Goal: Task Accomplishment & Management: Use online tool/utility

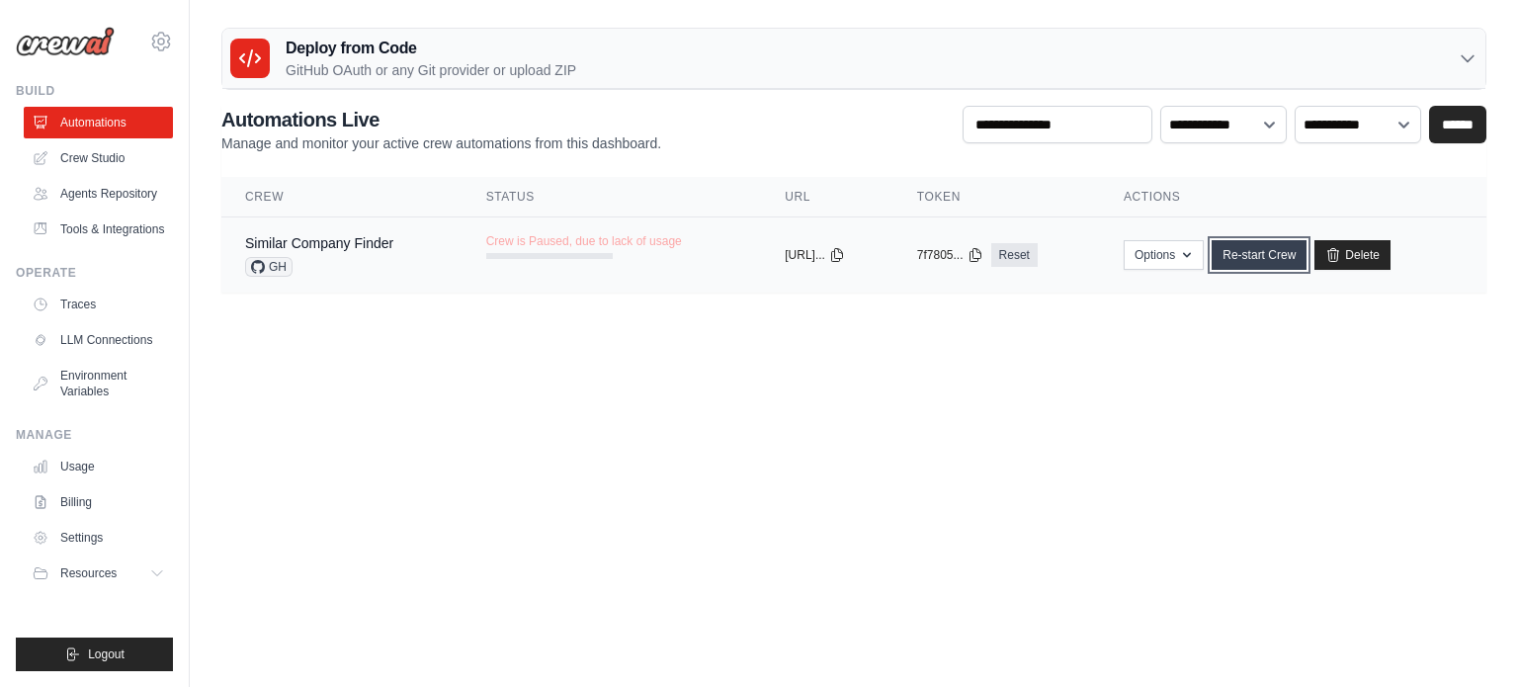
click at [1293, 250] on link "Re-start Crew" at bounding box center [1259, 255] width 95 height 30
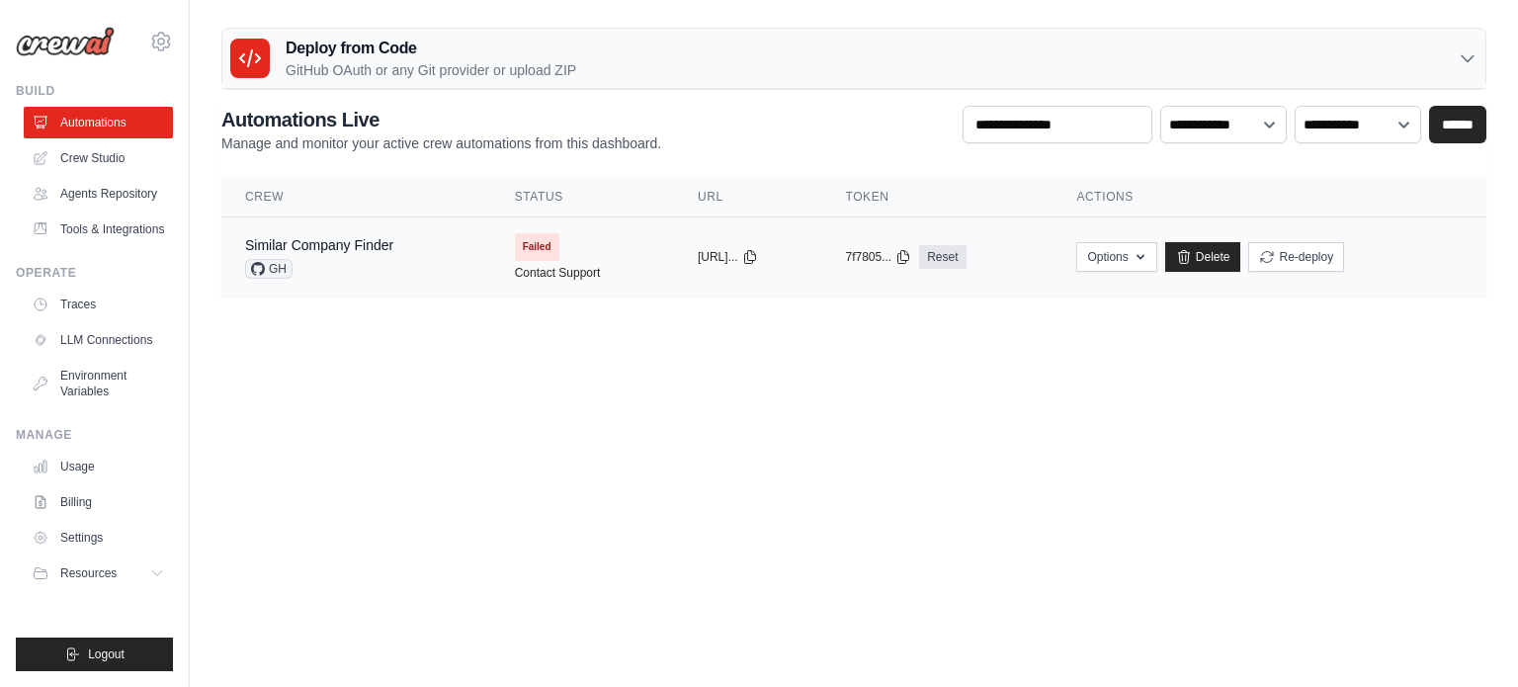
click at [540, 251] on span "Failed" at bounding box center [537, 247] width 44 height 28
click at [1304, 254] on button "Re-deploy" at bounding box center [1297, 256] width 96 height 30
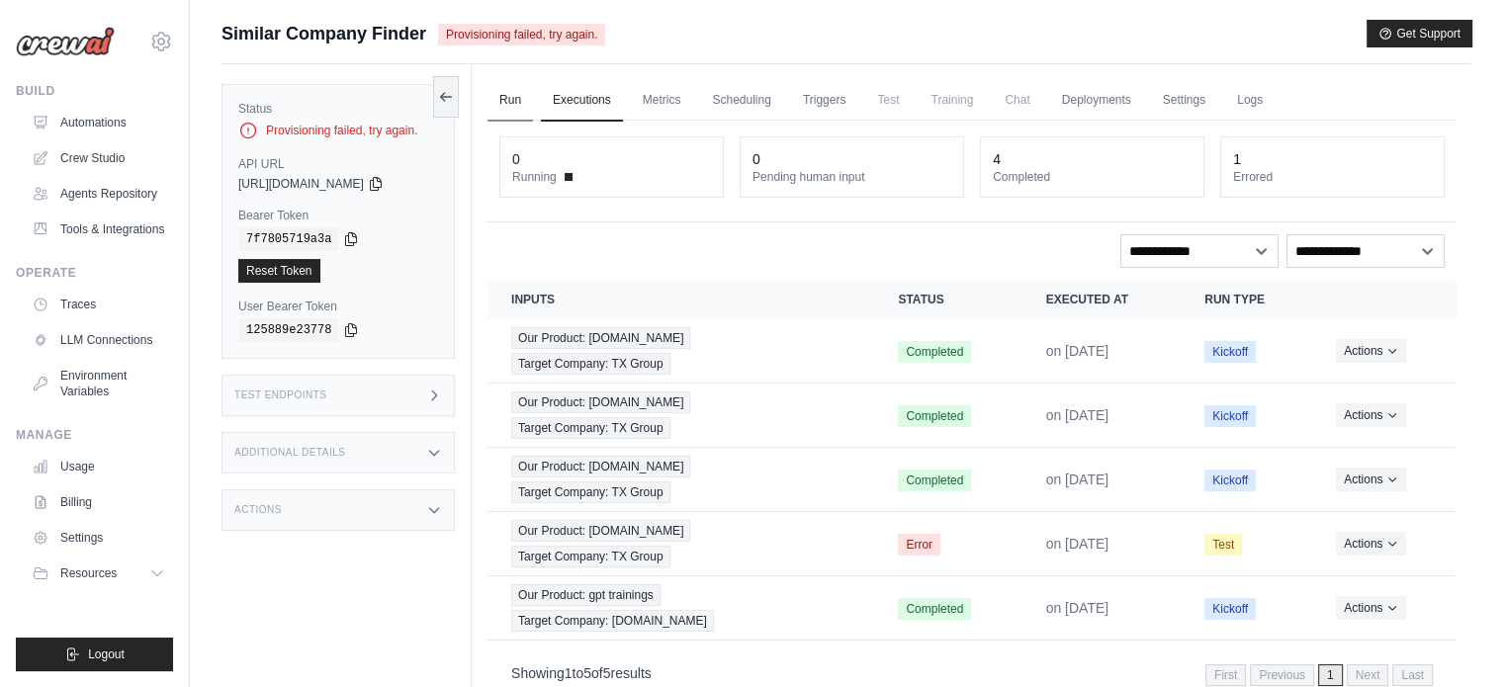
click at [518, 105] on link "Run" at bounding box center [509, 101] width 45 height 42
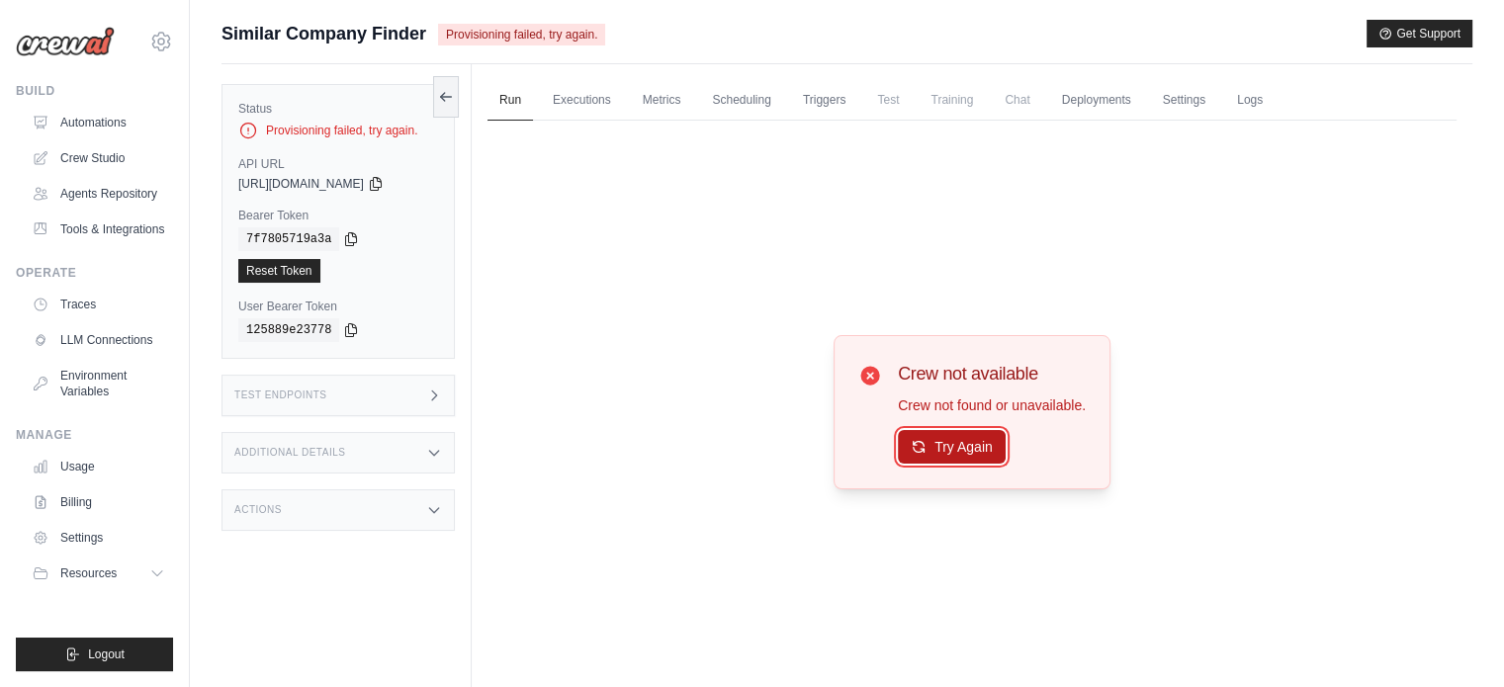
click at [976, 448] on button "Try Again" at bounding box center [952, 447] width 108 height 34
click at [83, 119] on link "Automations" at bounding box center [100, 123] width 149 height 32
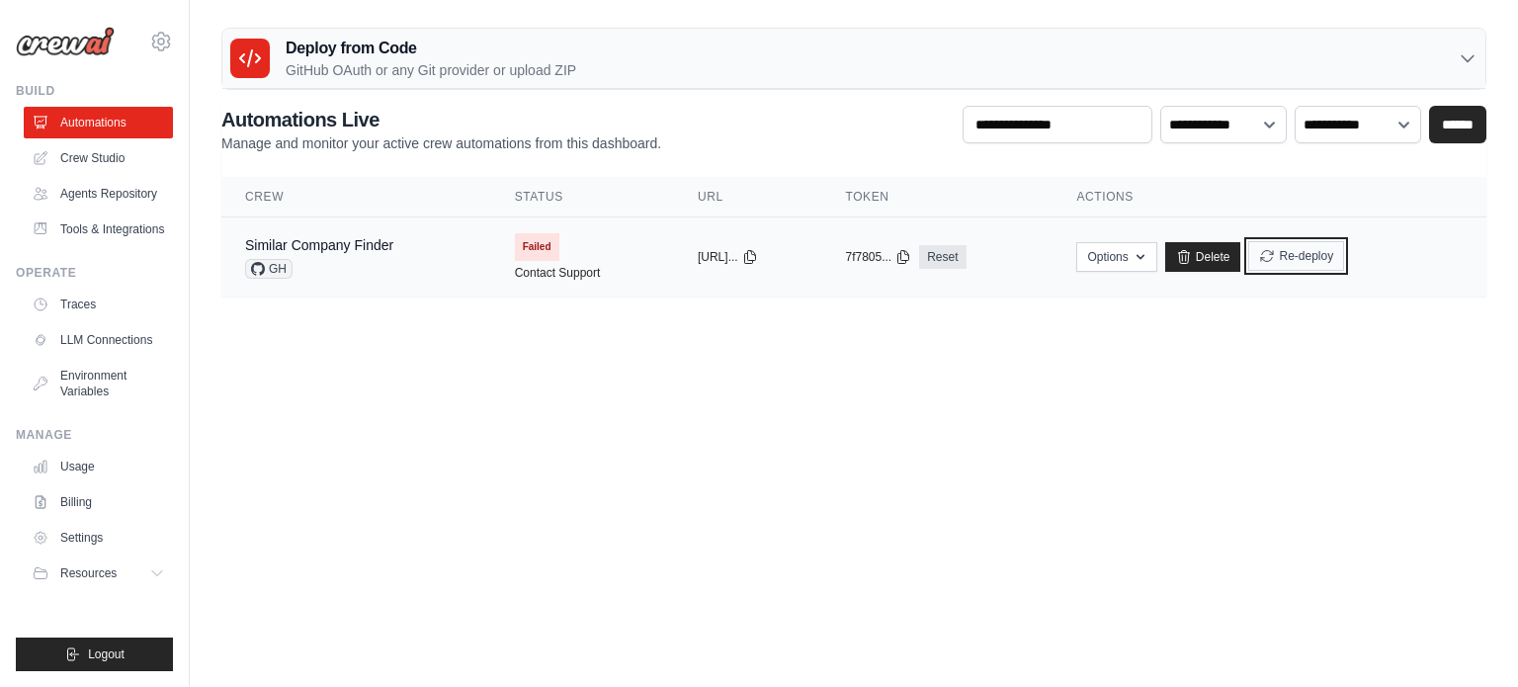
click at [1297, 243] on button "Re-deploy" at bounding box center [1297, 256] width 96 height 30
click at [1333, 274] on td "Options Export React JSX Component Export React TSX Component Export MCP Server…" at bounding box center [1270, 257] width 434 height 80
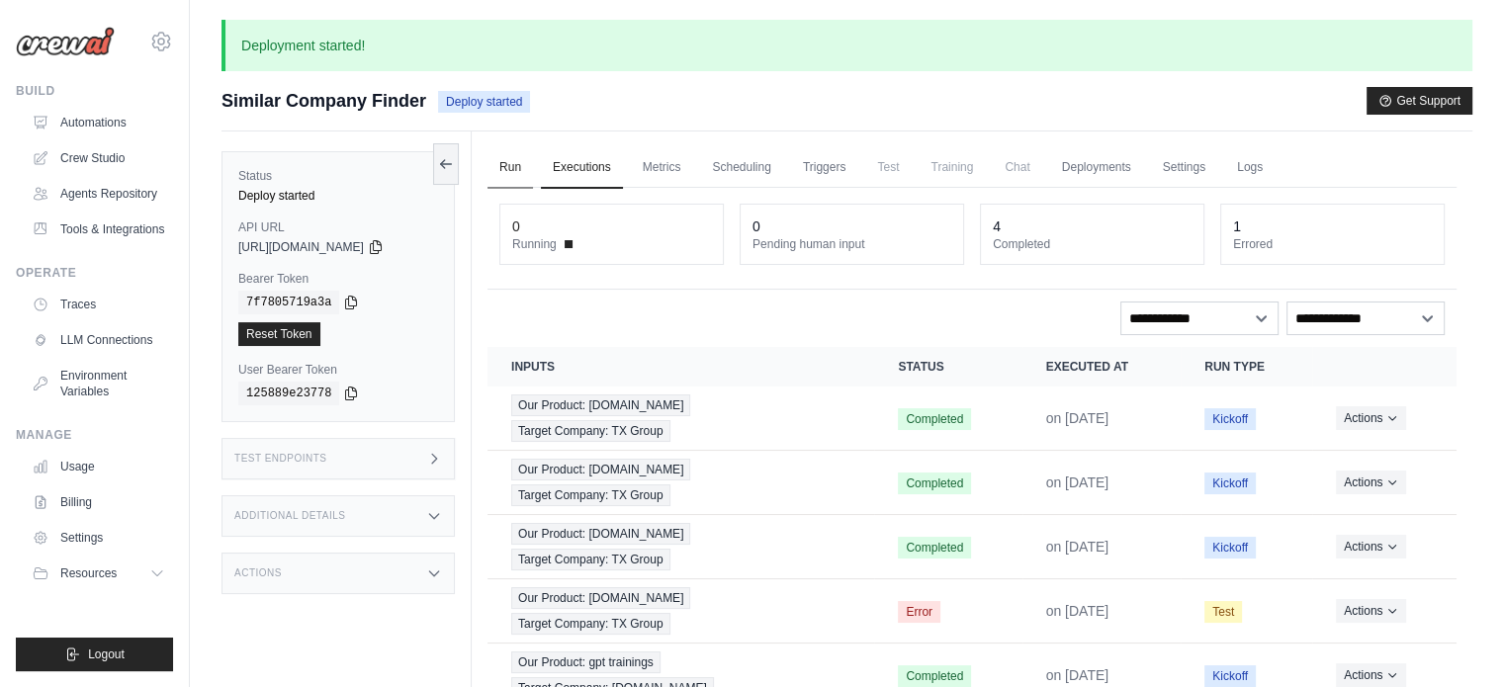
click at [505, 183] on link "Run" at bounding box center [509, 168] width 45 height 42
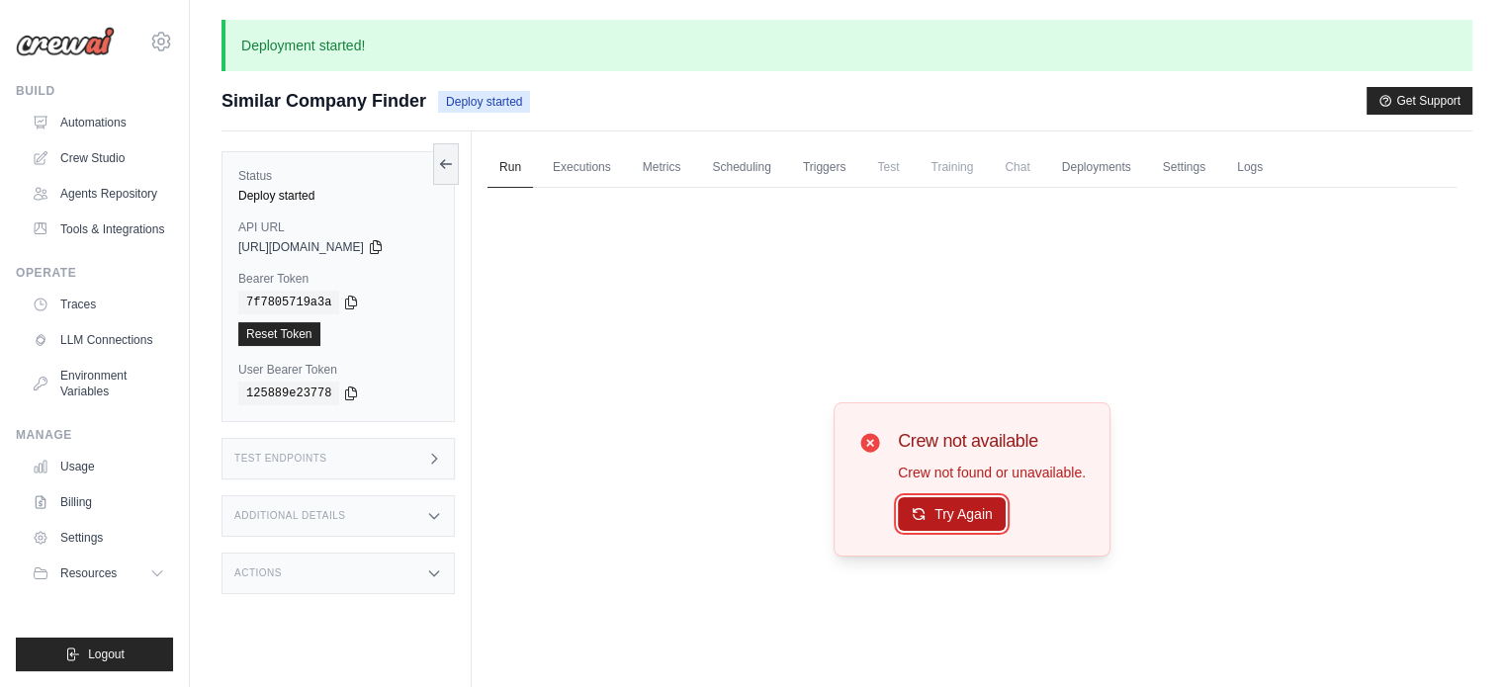
click at [967, 501] on button "Try Again" at bounding box center [952, 514] width 108 height 34
click at [569, 154] on link "Executions" at bounding box center [582, 168] width 82 height 42
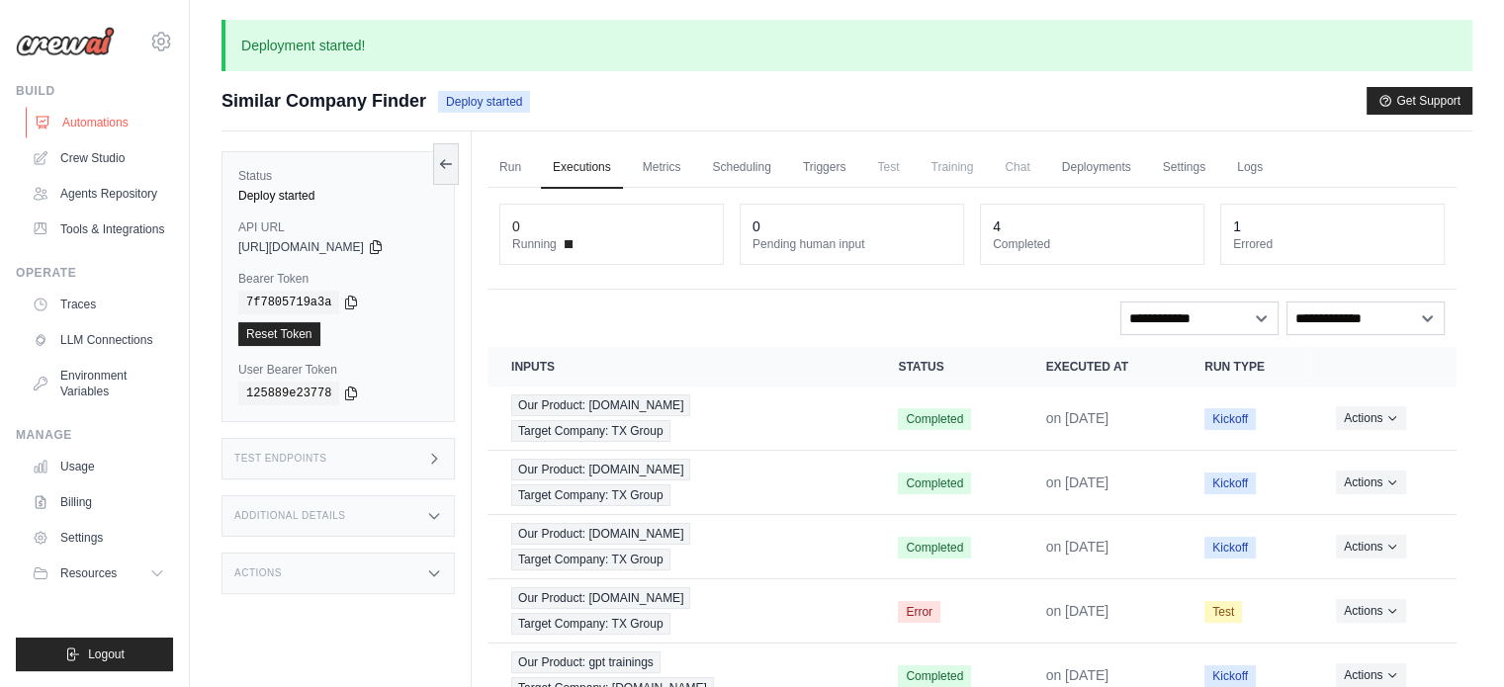
click at [72, 122] on link "Automations" at bounding box center [100, 123] width 149 height 32
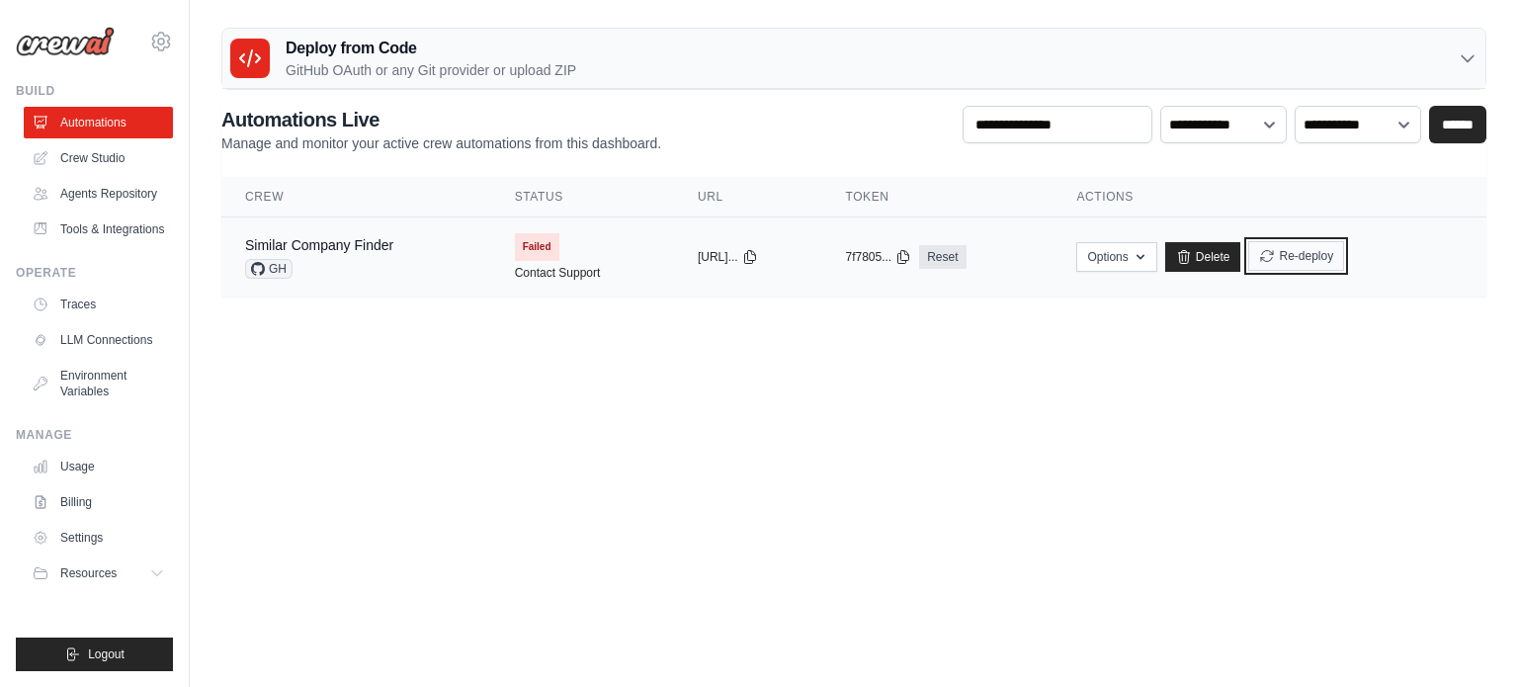
click at [1320, 259] on button "Re-deploy" at bounding box center [1297, 256] width 96 height 30
